Goal: Navigation & Orientation: Find specific page/section

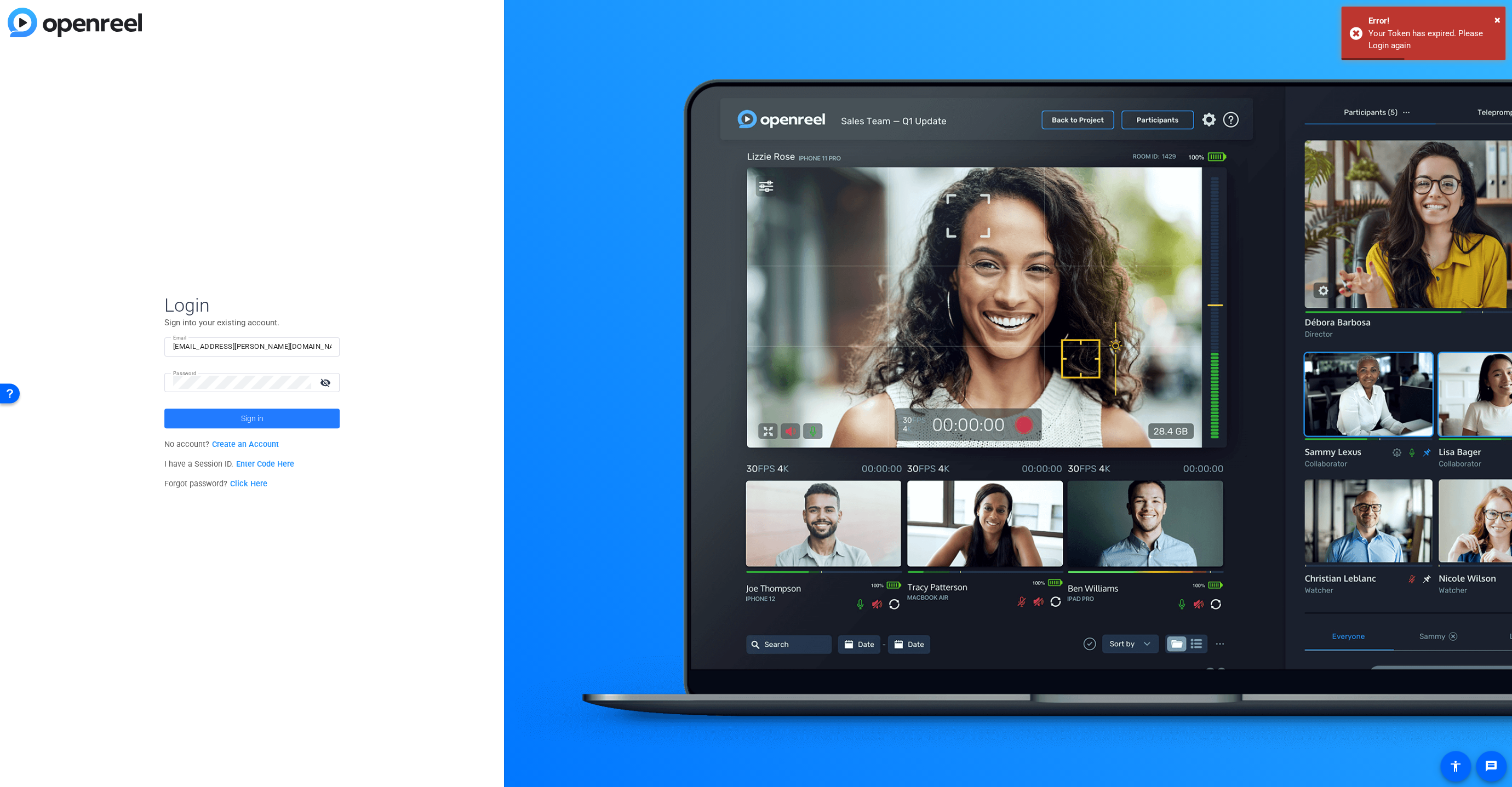
click at [231, 411] on span at bounding box center [252, 418] width 175 height 27
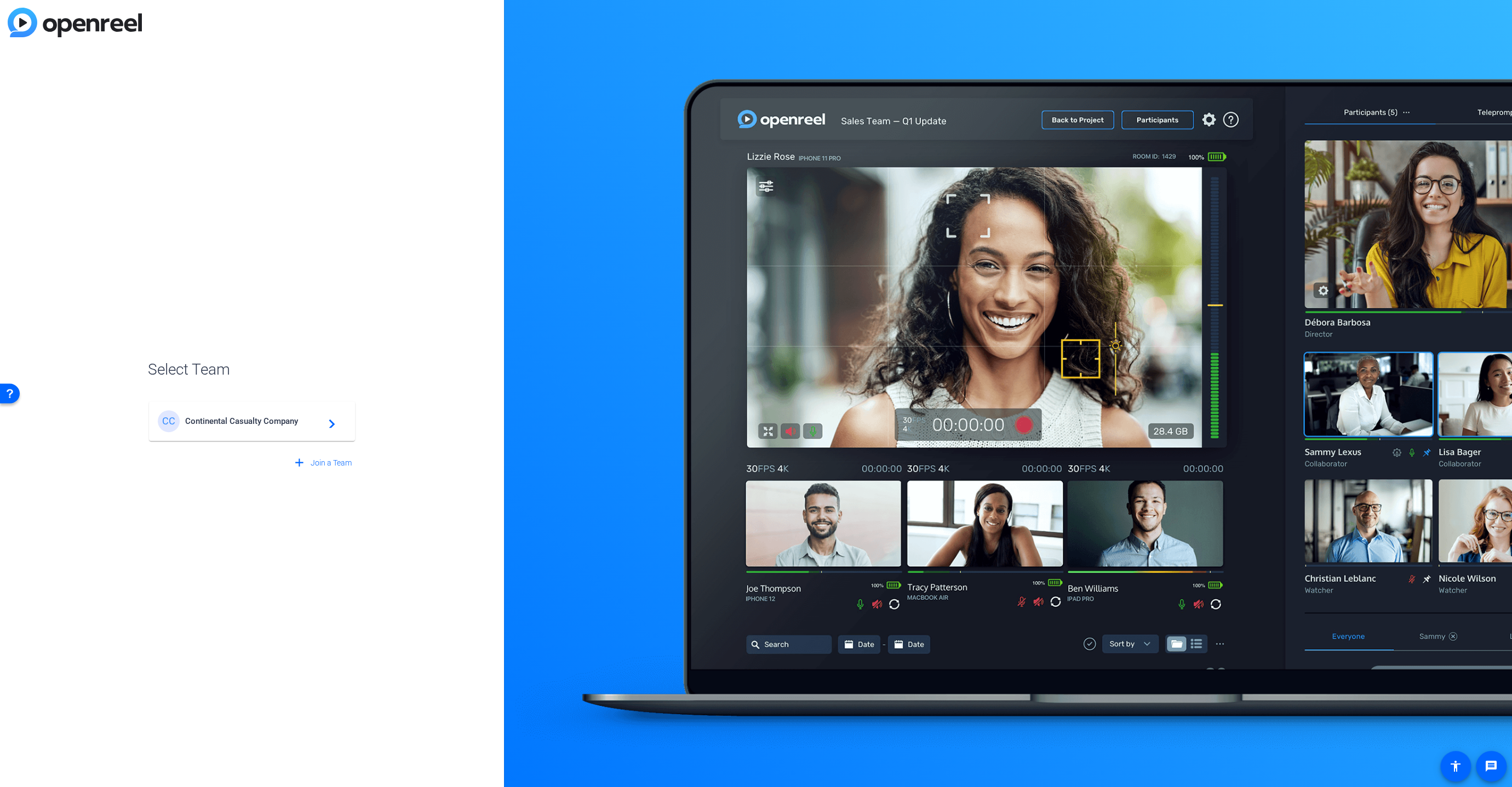
click at [231, 423] on span "Continental Casualty Company" at bounding box center [254, 421] width 137 height 10
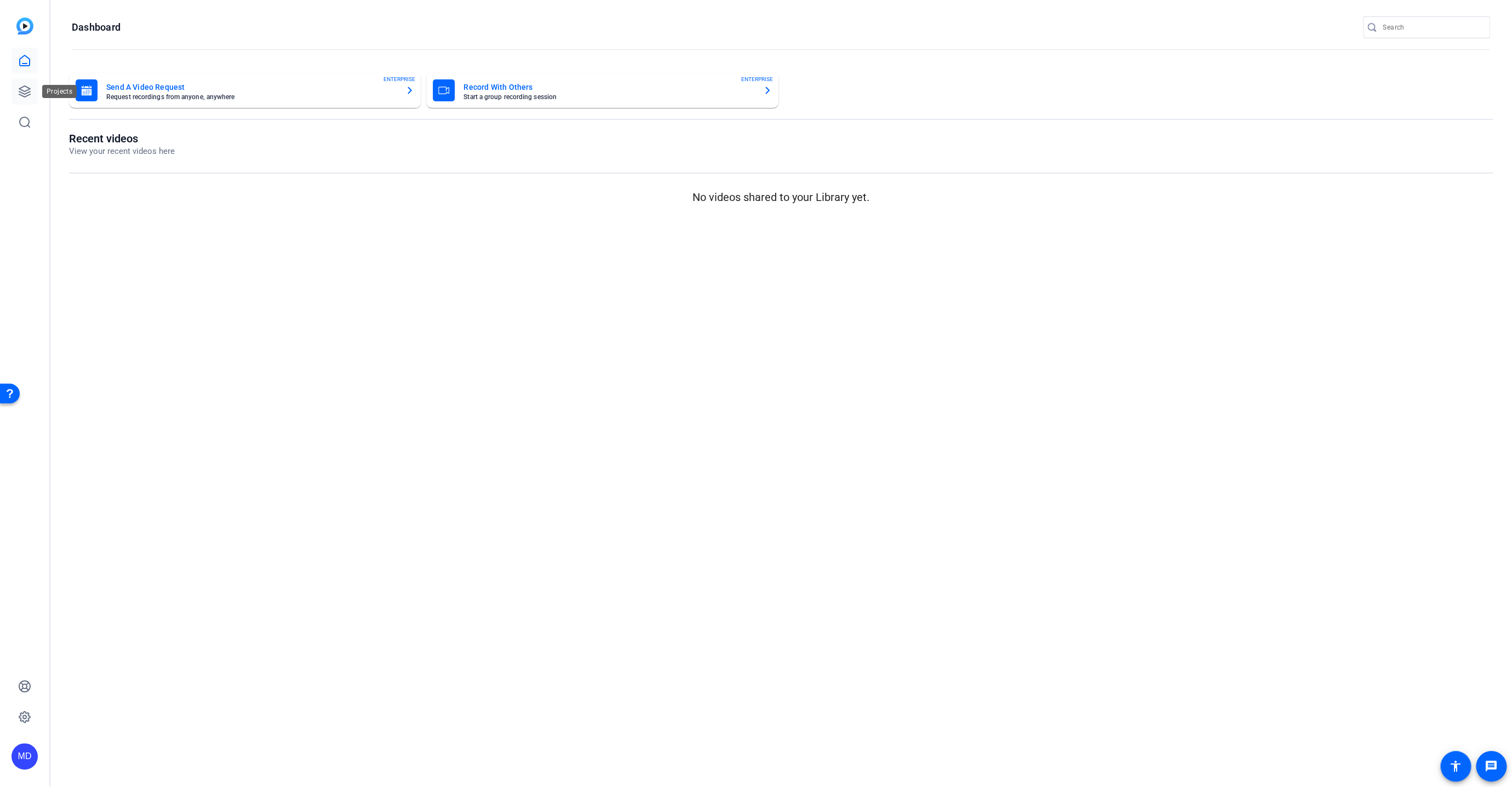
click at [23, 99] on link at bounding box center [25, 91] width 27 height 27
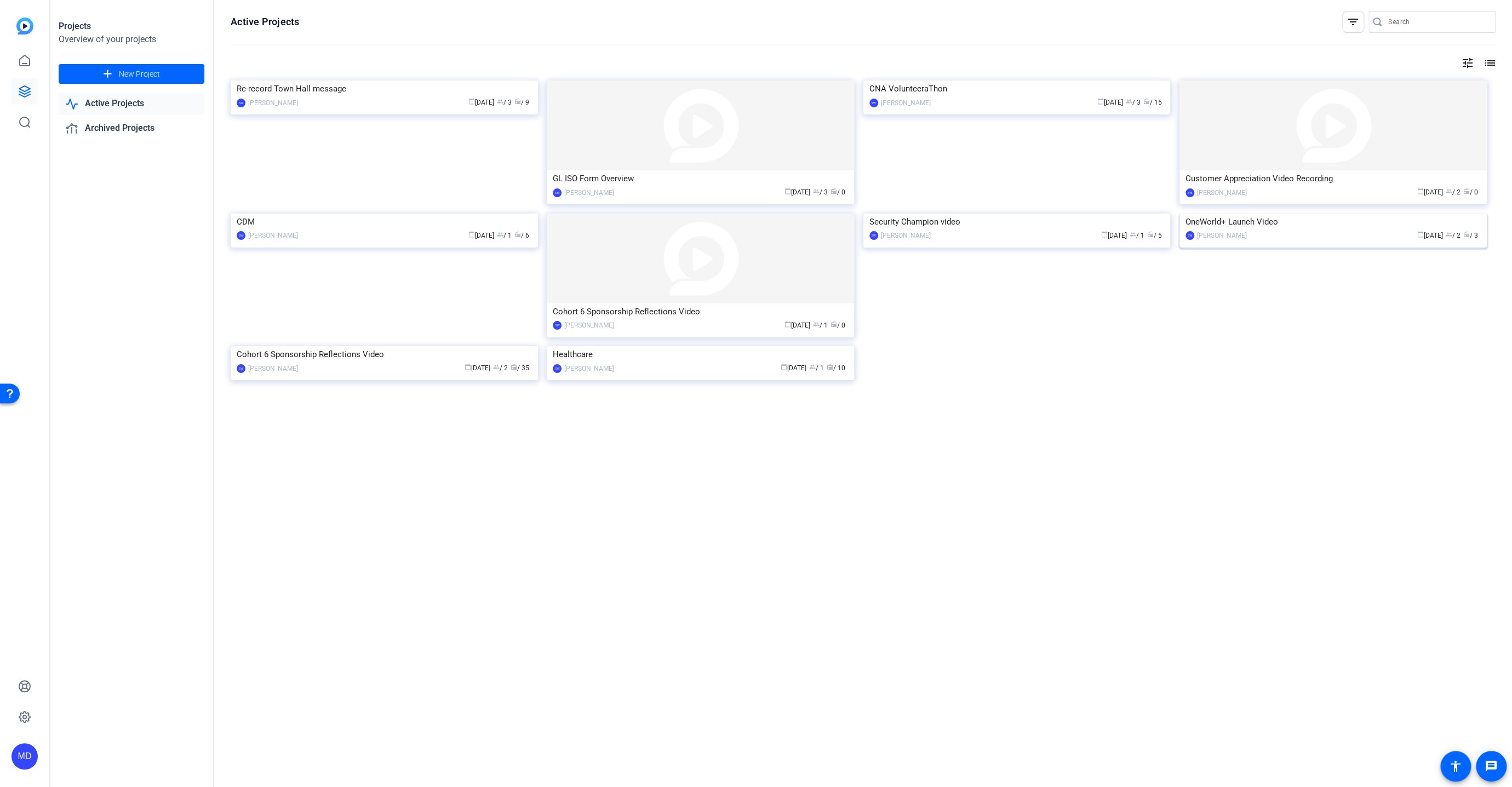
click at [1307, 213] on img at bounding box center [1333, 213] width 307 height 0
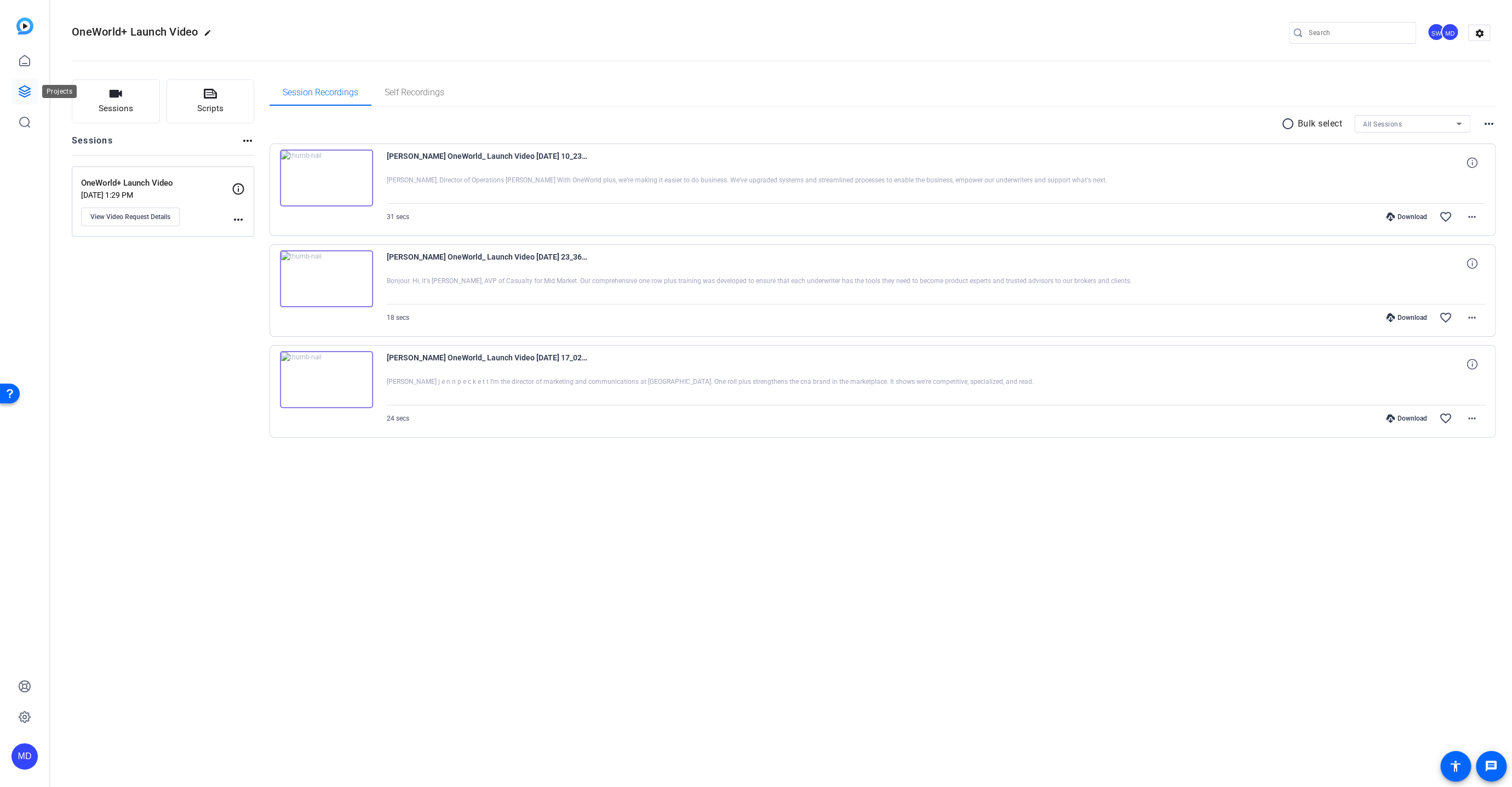
click at [26, 93] on icon at bounding box center [24, 91] width 13 height 13
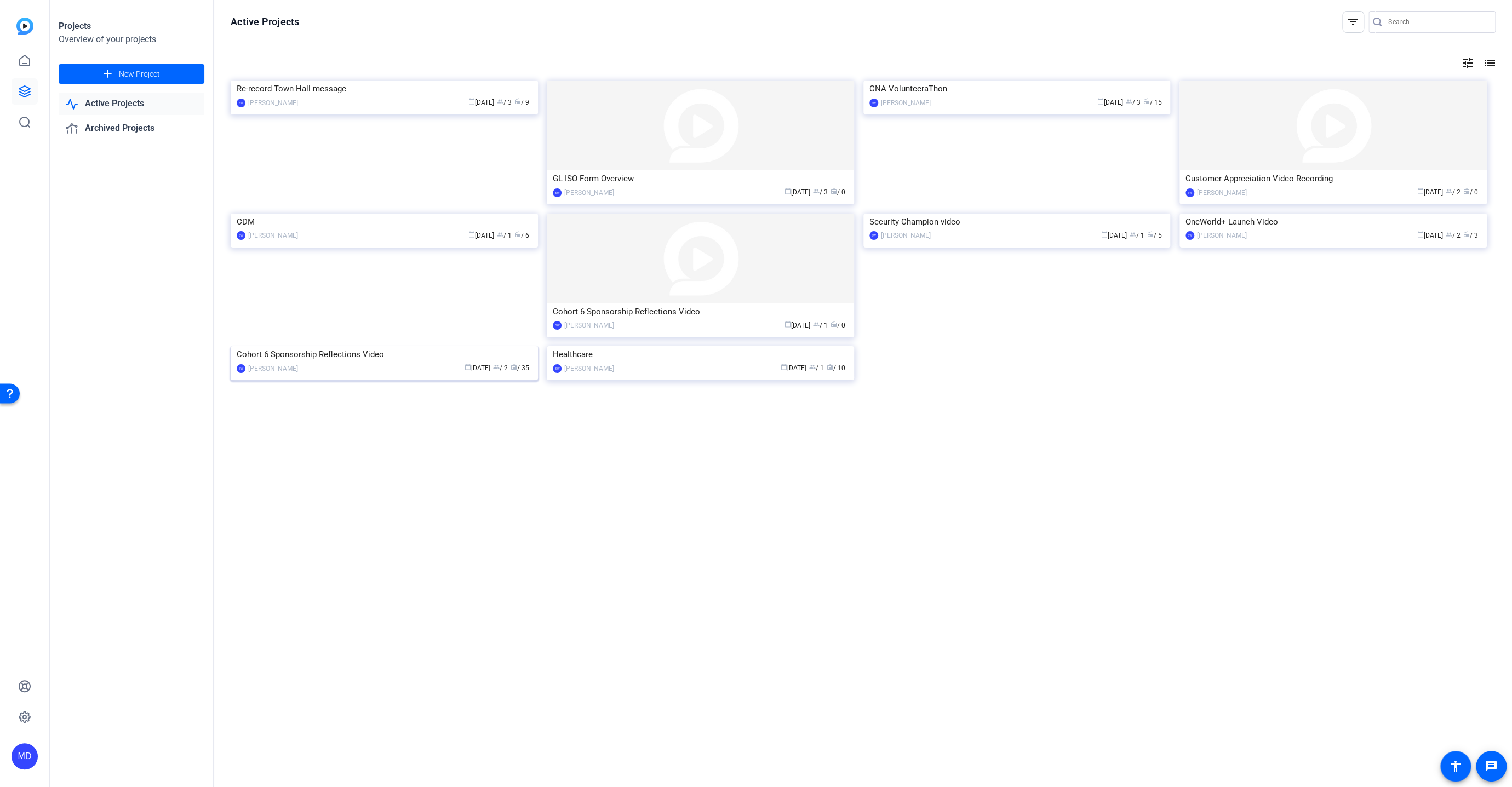
click at [273, 346] on img at bounding box center [384, 346] width 307 height 0
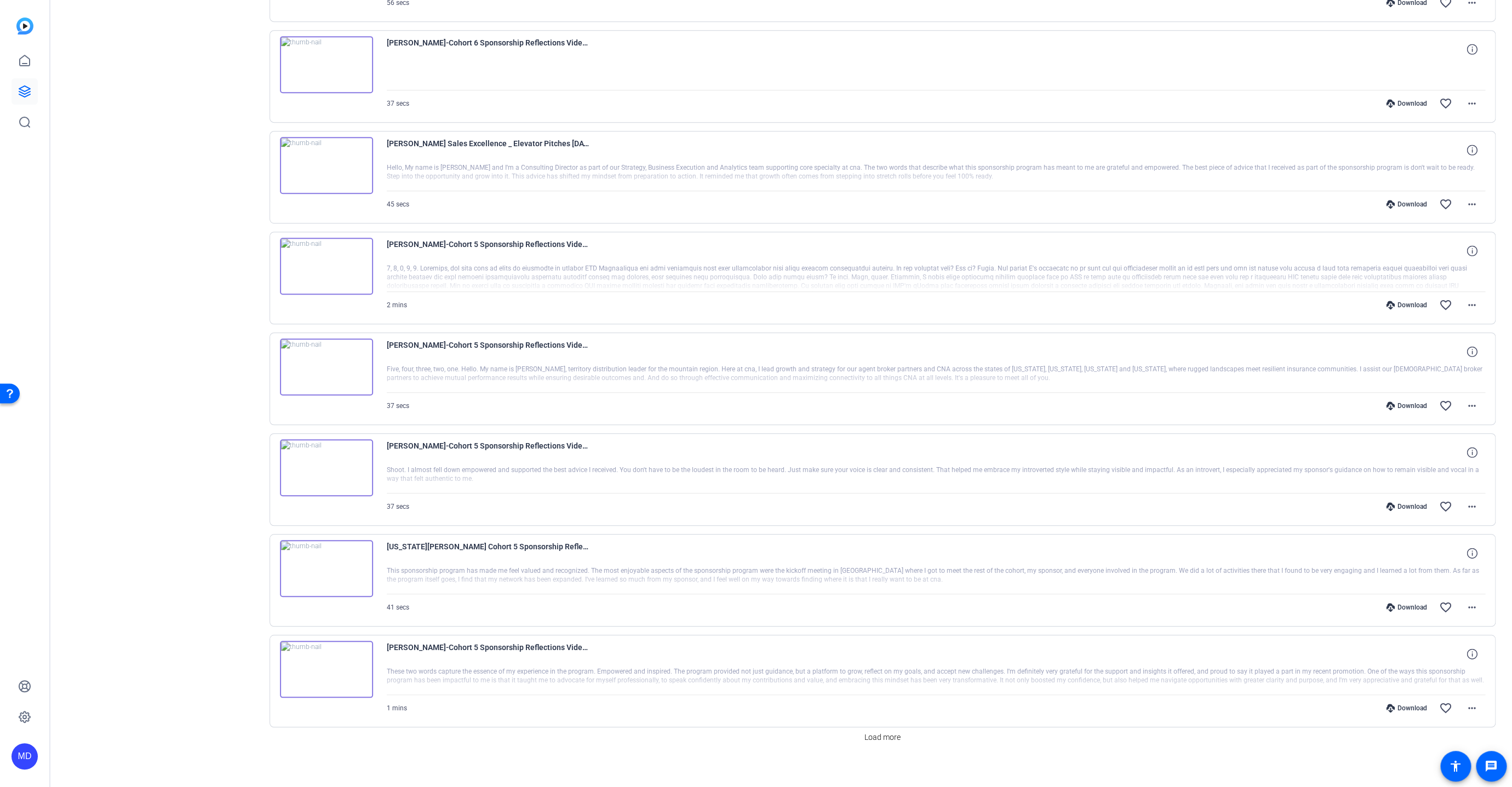
scroll to position [420, 0]
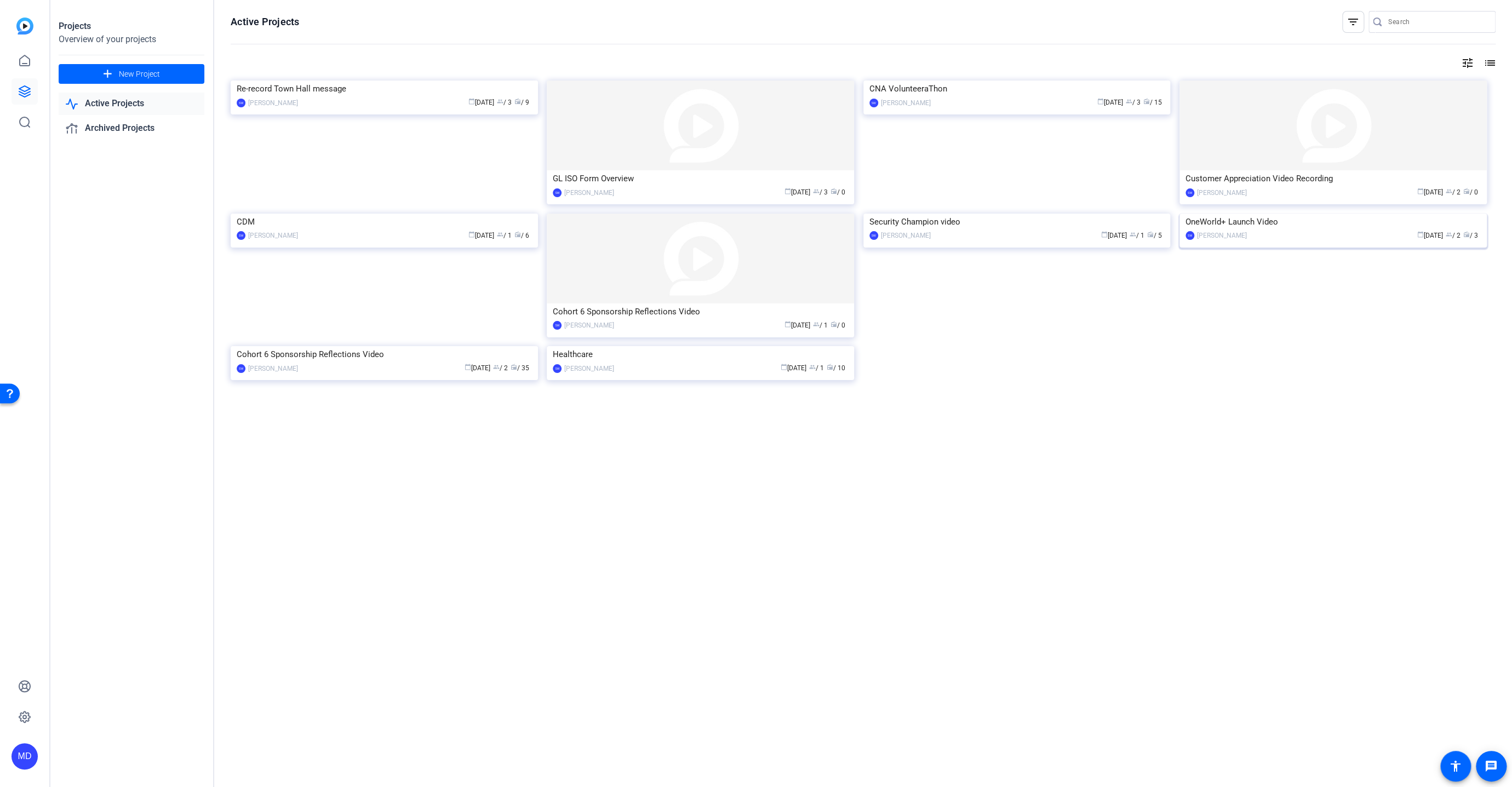
click at [1229, 213] on img at bounding box center [1333, 213] width 307 height 0
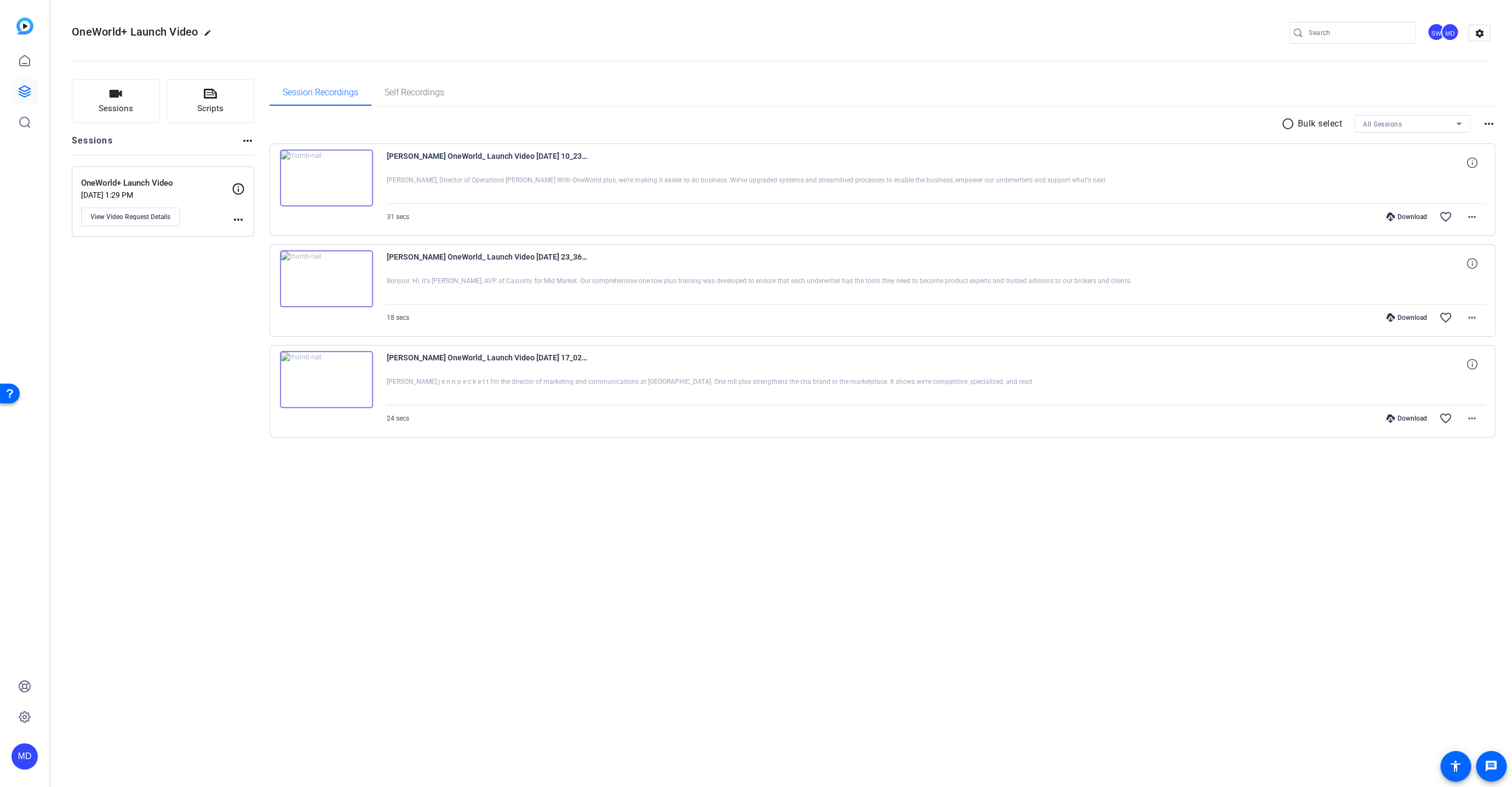
click at [234, 221] on mat-icon "more_horiz" at bounding box center [238, 219] width 13 height 13
click at [240, 184] on div at bounding box center [756, 394] width 1512 height 787
click at [240, 184] on icon at bounding box center [238, 189] width 13 height 13
click at [191, 91] on button "Scripts" at bounding box center [210, 101] width 88 height 44
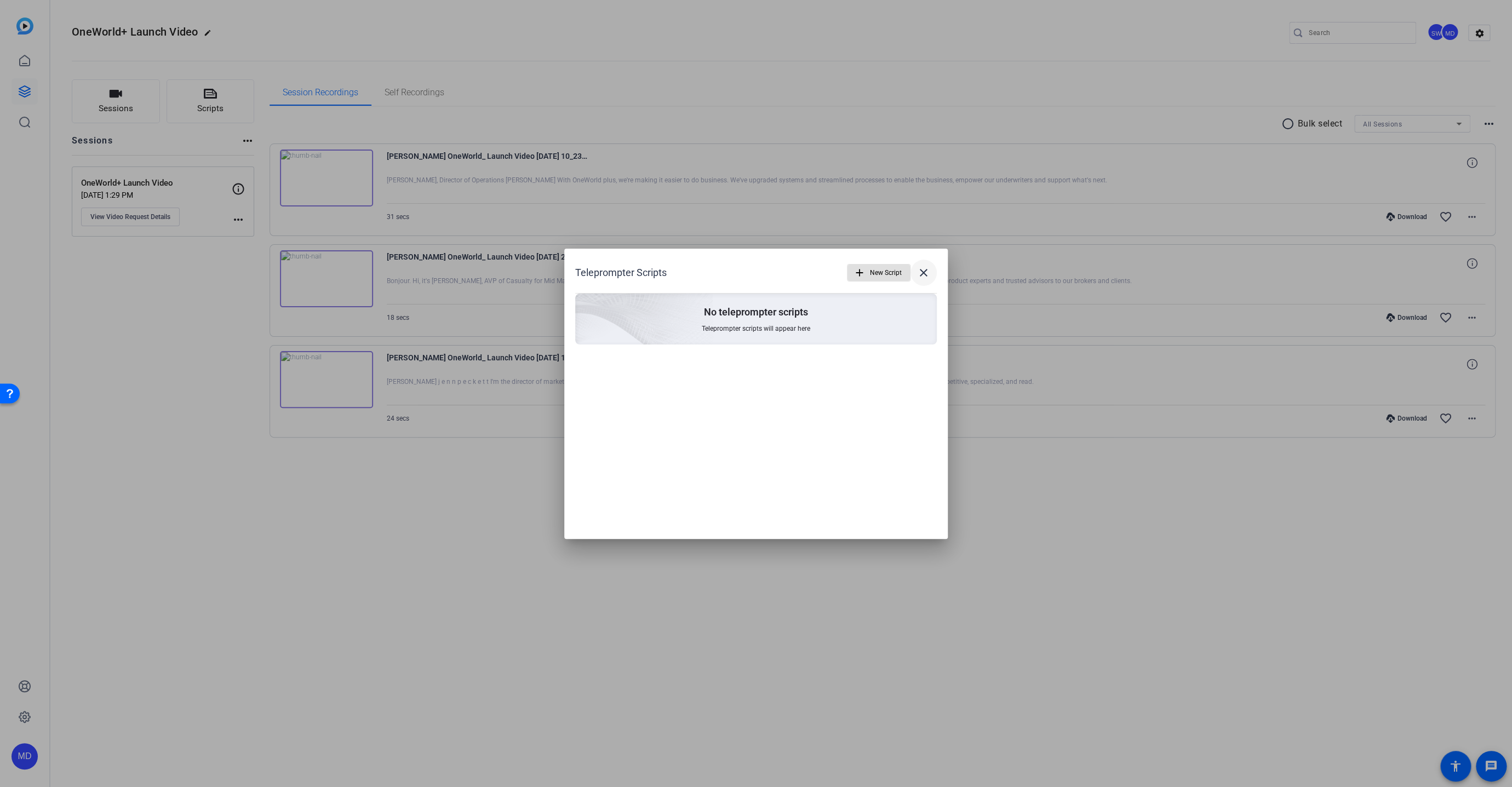
click at [924, 266] on mat-icon "close" at bounding box center [923, 273] width 13 height 13
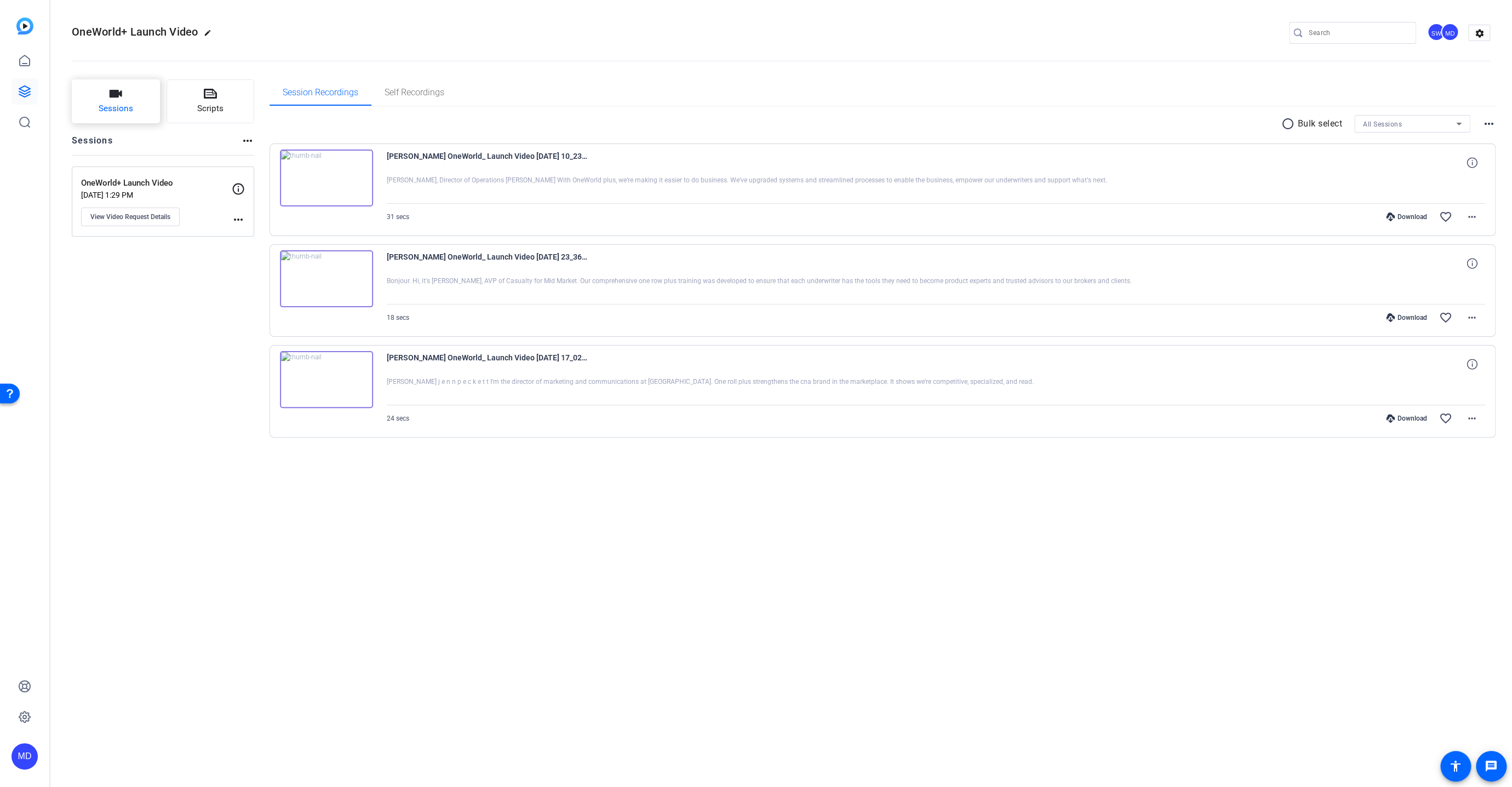
click at [115, 101] on icon "button" at bounding box center [115, 93] width 13 height 13
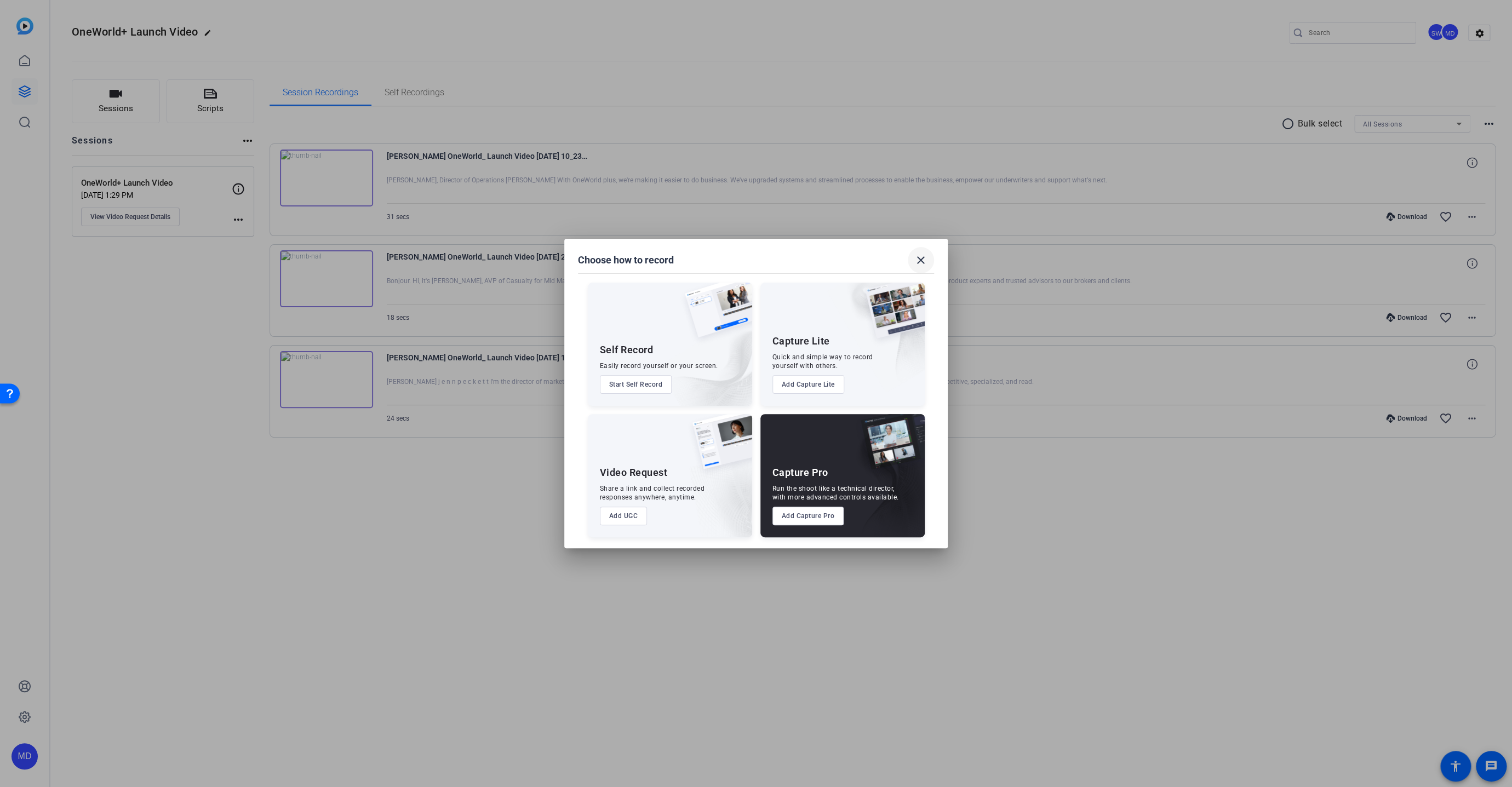
click at [926, 262] on mat-icon "close" at bounding box center [920, 260] width 13 height 13
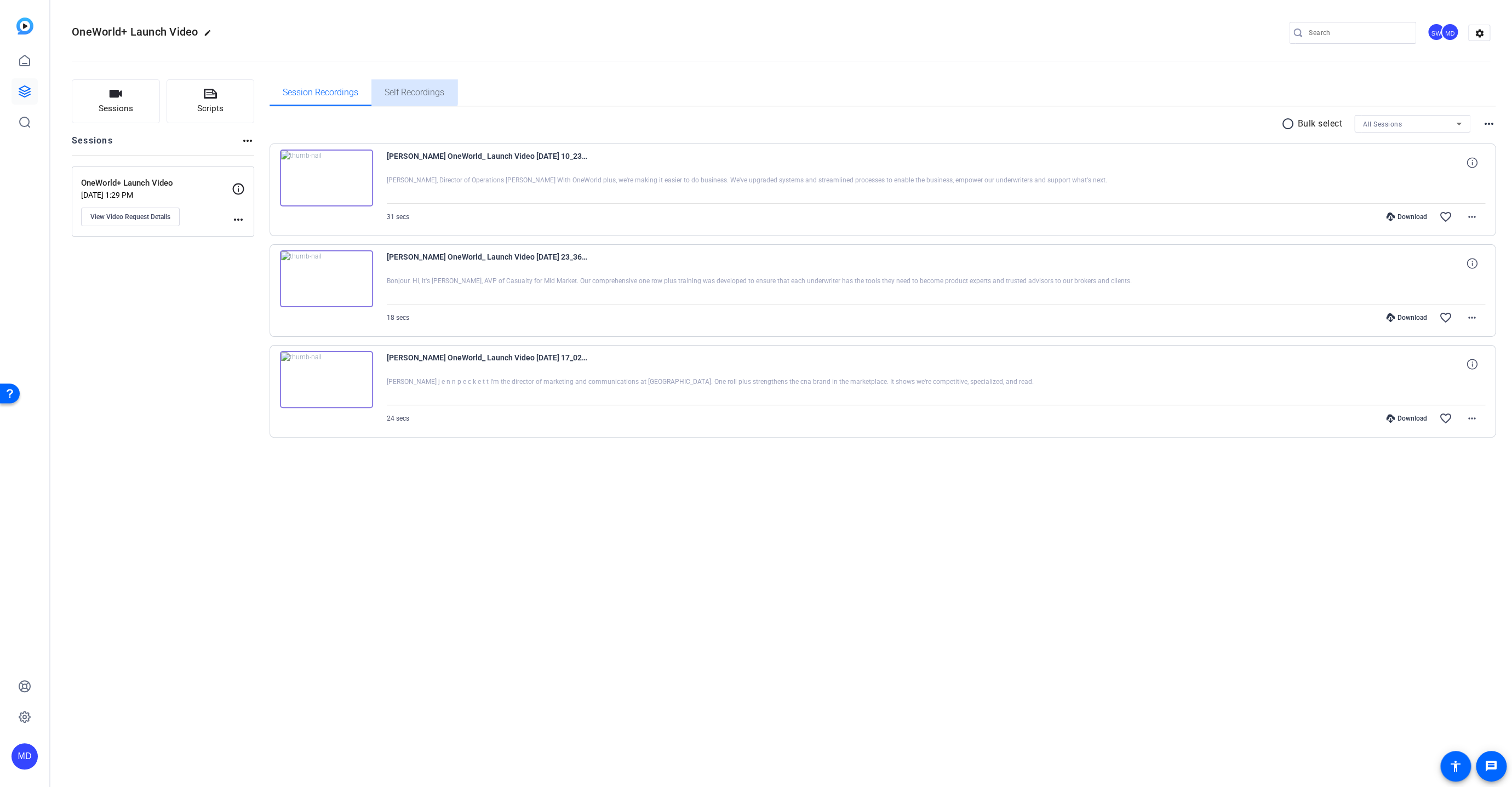
click at [403, 86] on span "Self Recordings" at bounding box center [414, 93] width 60 height 27
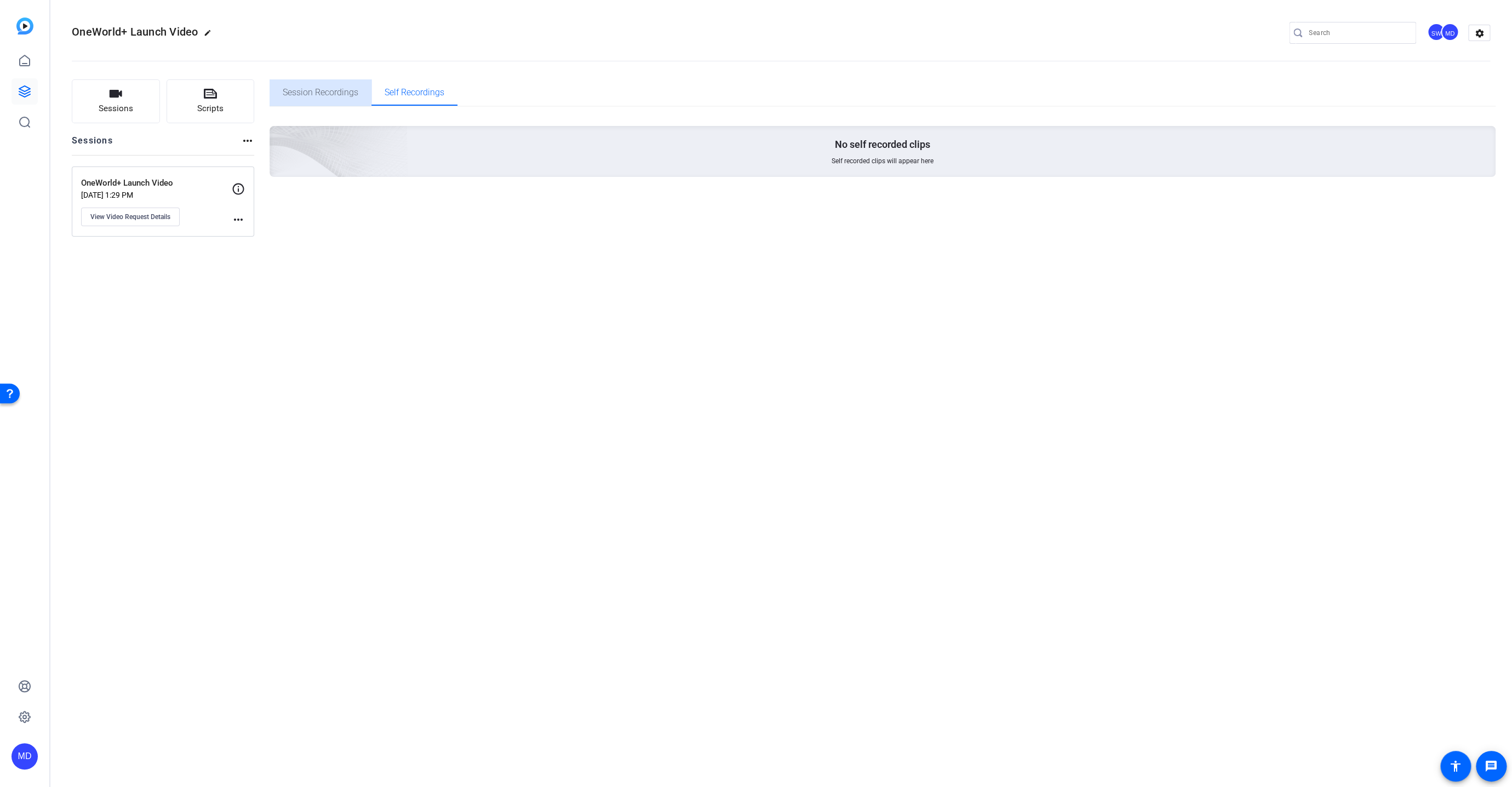
click at [301, 80] on span "Session Recordings" at bounding box center [320, 93] width 76 height 27
